Goal: Find specific page/section: Find specific page/section

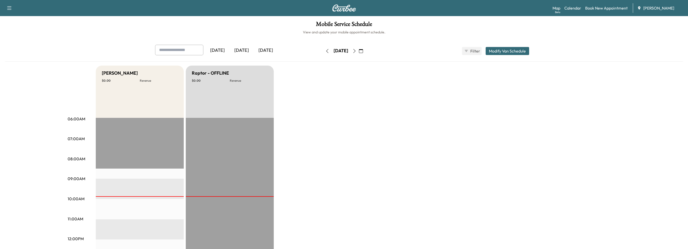
scroll to position [75, 0]
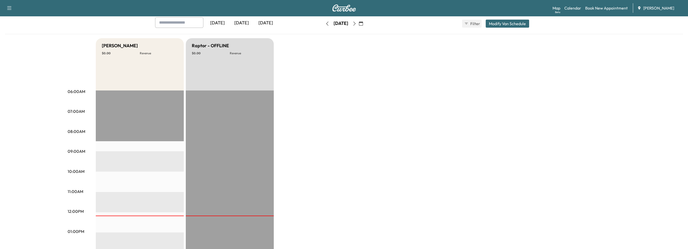
scroll to position [25, 0]
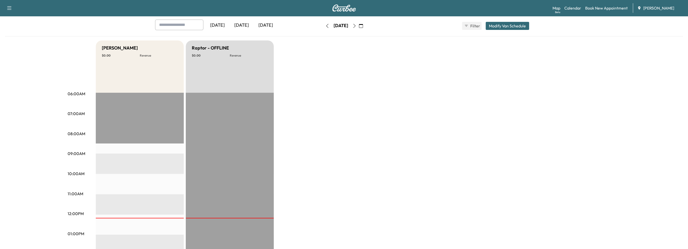
click at [356, 26] on icon "button" at bounding box center [354, 26] width 4 height 4
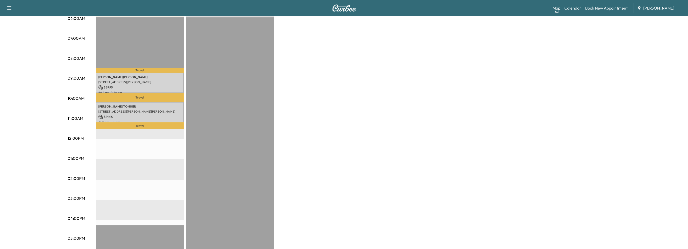
scroll to position [25, 0]
